Goal: Task Accomplishment & Management: Manage account settings

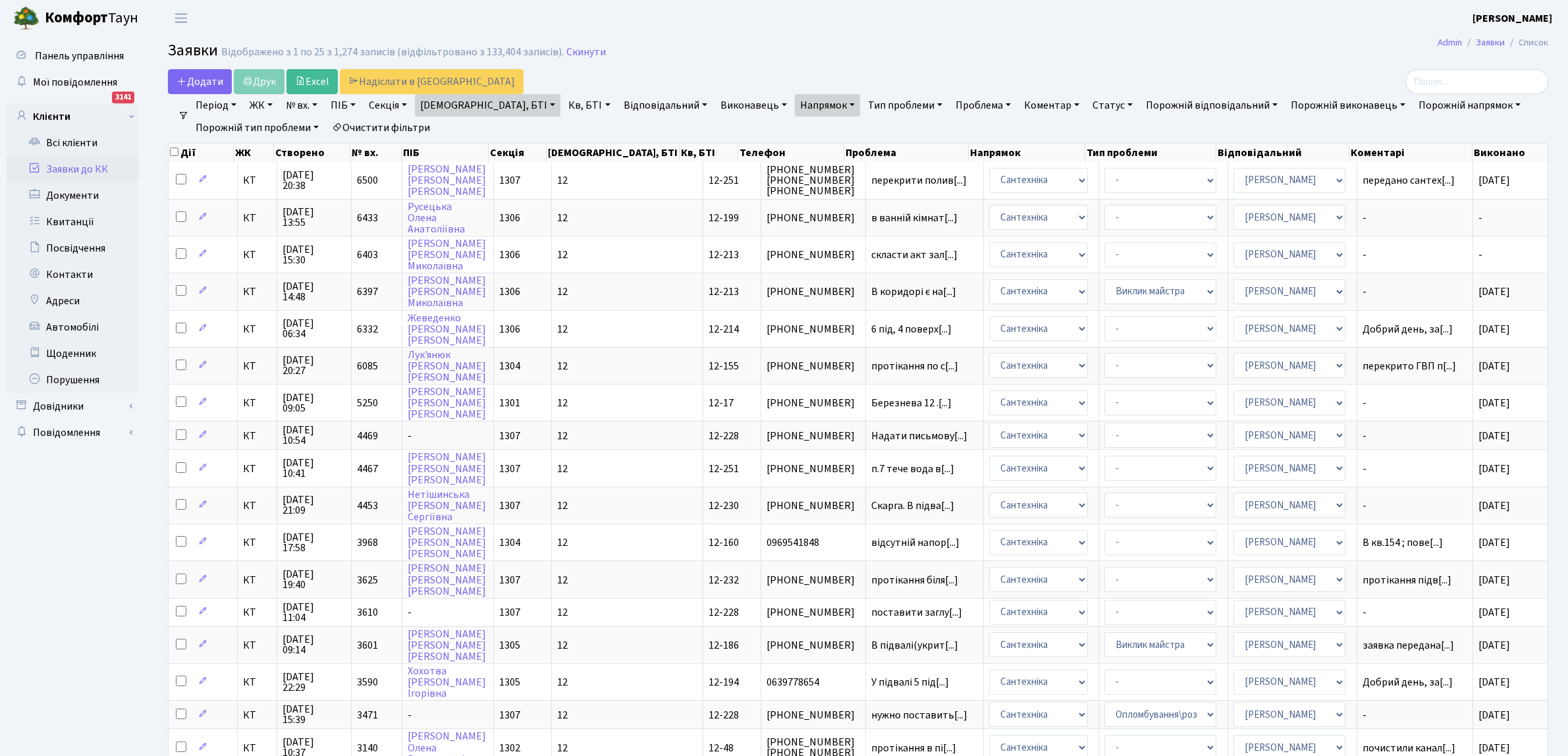
select select "25"
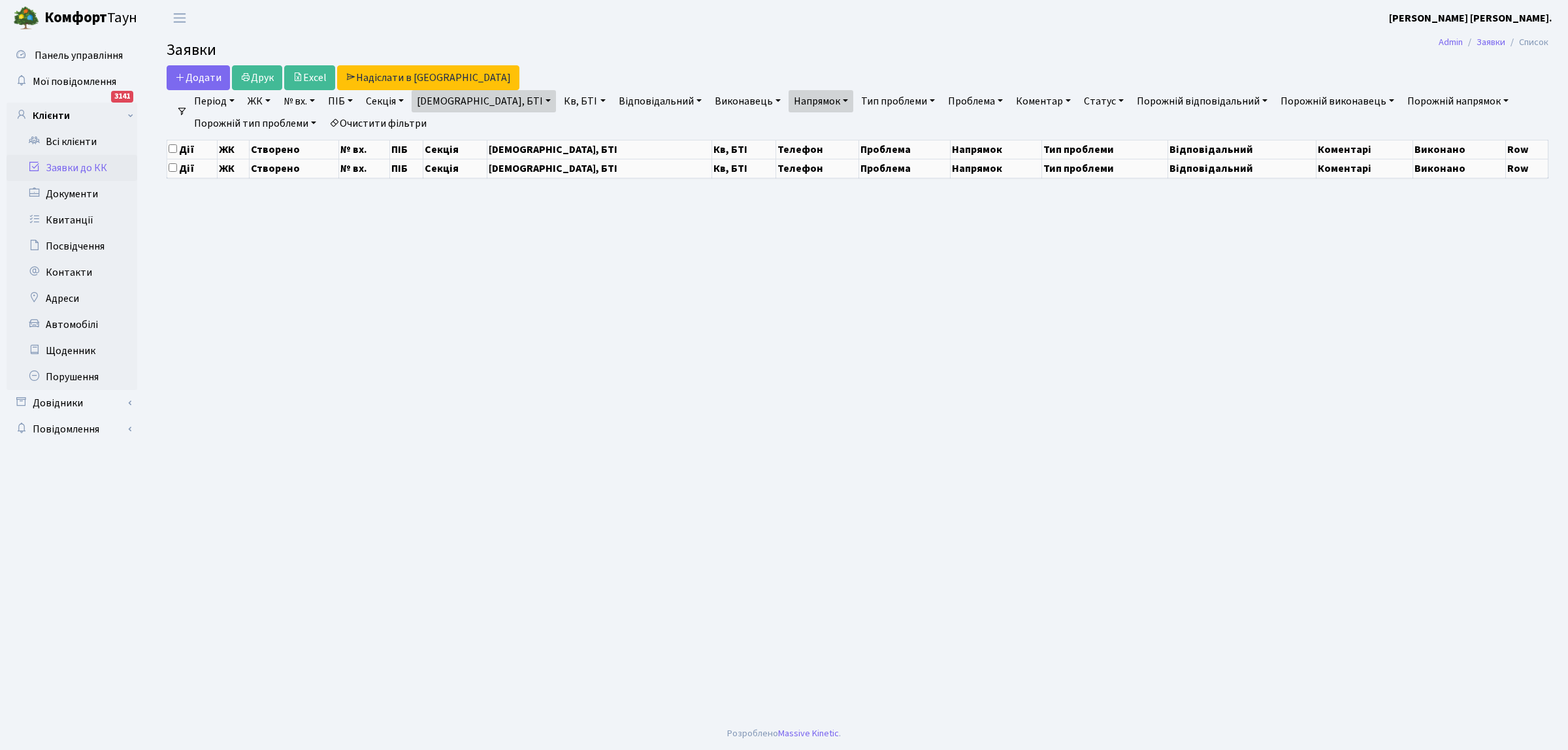
select select "25"
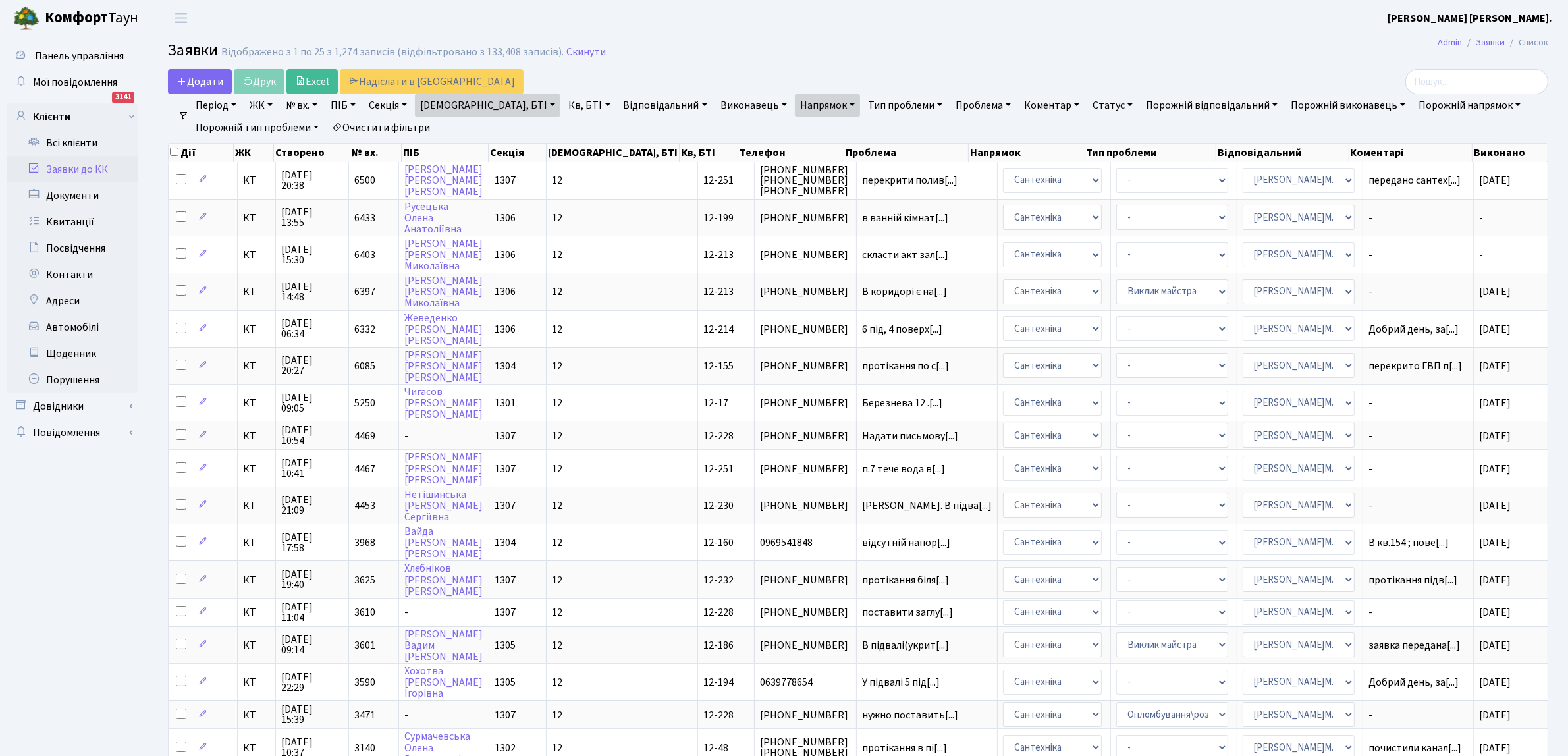
click at [469, 104] on link "[DEMOGRAPHIC_DATA], БТІ" at bounding box center [487, 105] width 146 height 22
click at [540, 128] on icon at bounding box center [545, 130] width 10 height 10
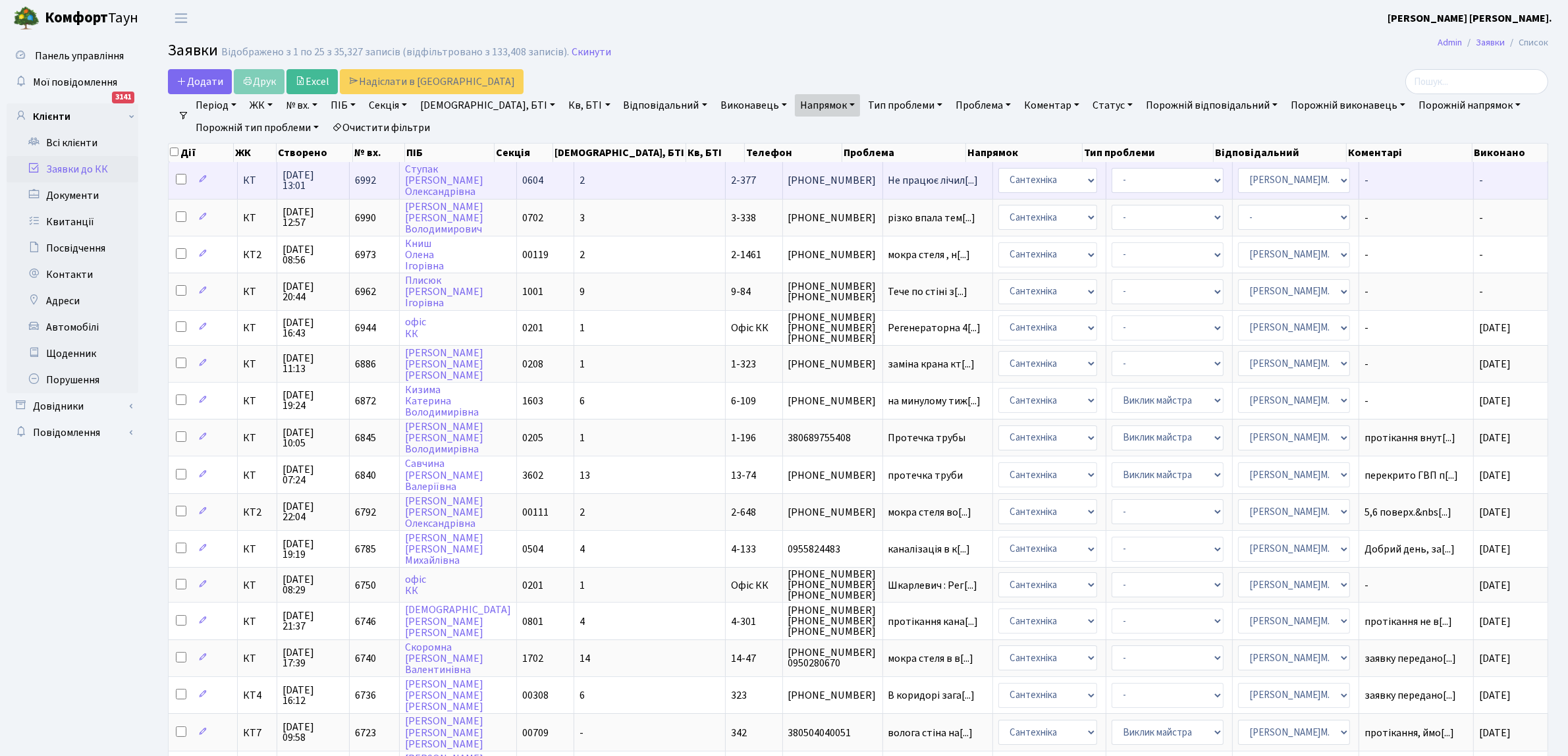
click at [182, 178] on input "checkbox" at bounding box center [181, 179] width 10 height 10
checkbox input "true"
